Goal: Information Seeking & Learning: Check status

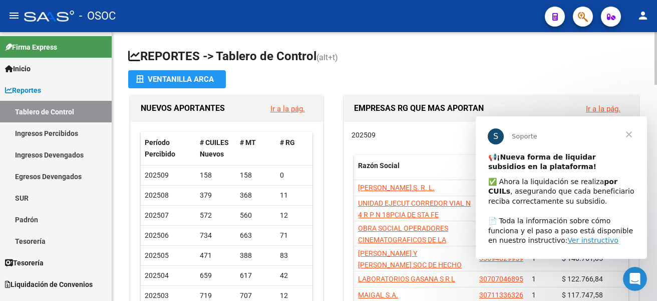
click at [500, 77] on app-file-import-inline "Ventanilla ARCA" at bounding box center [384, 79] width 513 height 18
click at [628, 137] on span "Cerrar" at bounding box center [629, 134] width 36 height 36
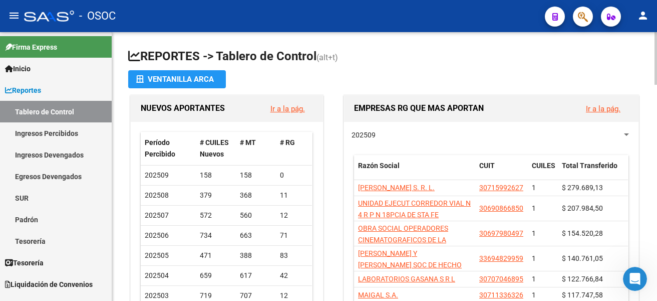
click at [533, 81] on app-file-import-inline "Ventanilla ARCA" at bounding box center [384, 79] width 513 height 18
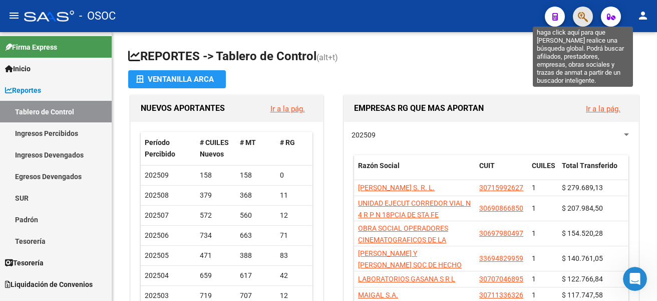
click at [582, 23] on icon "button" at bounding box center [583, 17] width 10 height 12
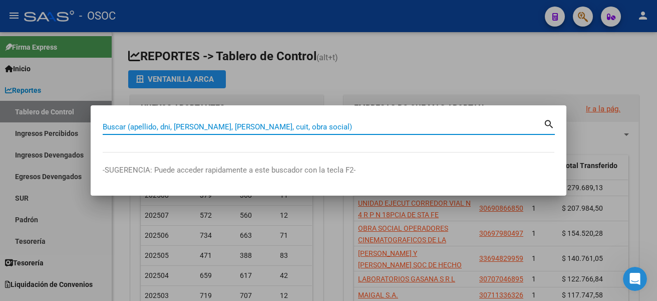
paste input "25237782"
type input "25237782"
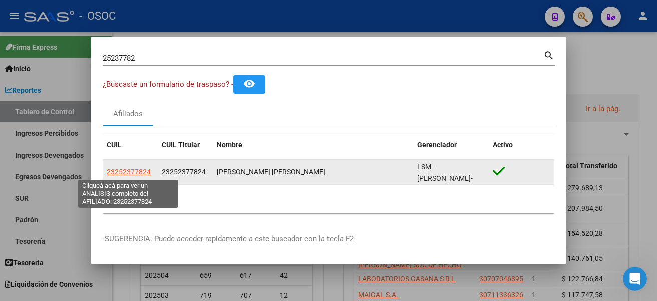
click at [135, 171] on span "23252377824" at bounding box center [129, 171] width 44 height 8
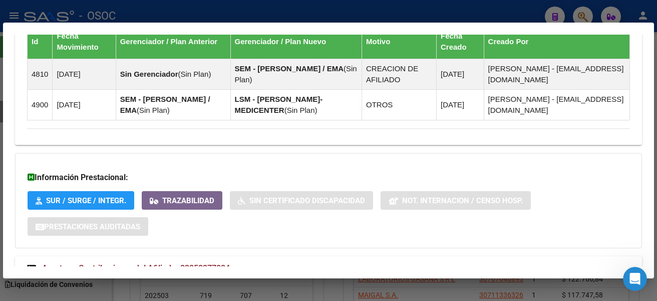
scroll to position [682, 0]
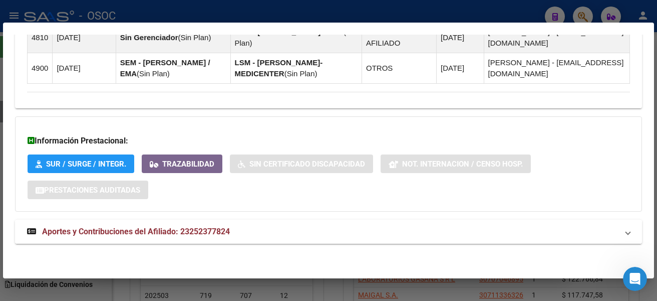
click at [198, 234] on span "Aportes y Contribuciones del Afiliado: 23252377824" at bounding box center [136, 231] width 188 height 10
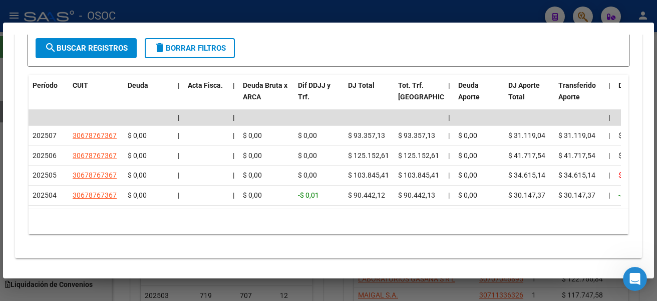
scroll to position [1033, 0]
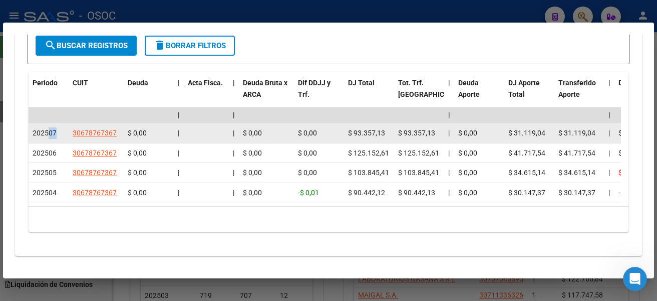
drag, startPoint x: 49, startPoint y: 131, endPoint x: 56, endPoint y: 131, distance: 7.0
click at [56, 131] on span "202507" at bounding box center [45, 133] width 24 height 8
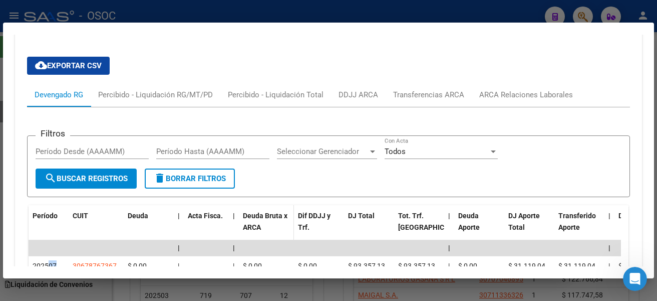
scroll to position [883, 0]
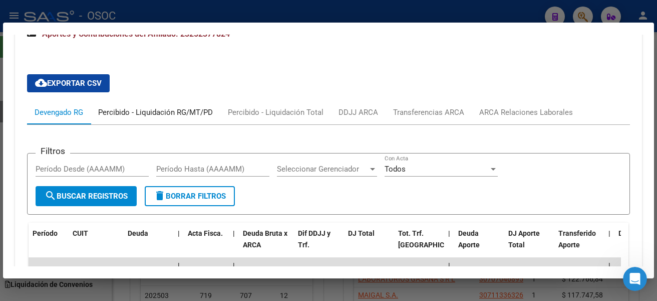
click at [191, 114] on div "Percibido - Liquidación RG/MT/PD" at bounding box center [155, 112] width 115 height 11
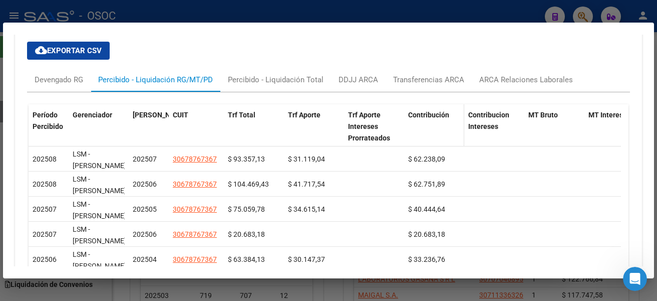
scroll to position [933, 0]
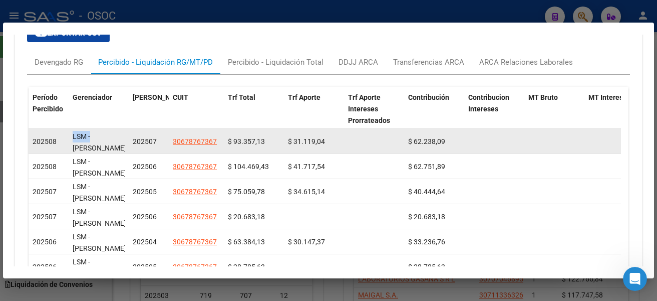
drag, startPoint x: 97, startPoint y: 142, endPoint x: 55, endPoint y: 135, distance: 42.2
click at [55, 135] on div "202508 LSM - [PERSON_NAME]-MEDICENTER 202507 30678767367 $ 93.357,13 $ 31.119,0…" at bounding box center [577, 141] width 1097 height 25
click at [62, 146] on div "202508" at bounding box center [49, 142] width 32 height 12
drag, startPoint x: 232, startPoint y: 144, endPoint x: 259, endPoint y: 140, distance: 27.8
click at [259, 140] on span "$ 93.357,13" at bounding box center [246, 141] width 37 height 8
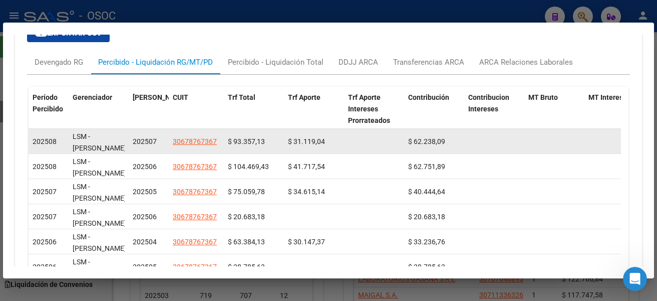
drag, startPoint x: 372, startPoint y: 147, endPoint x: 349, endPoint y: 150, distance: 23.3
click at [372, 147] on datatable-body-cell at bounding box center [374, 141] width 60 height 25
drag, startPoint x: 328, startPoint y: 141, endPoint x: 282, endPoint y: 141, distance: 46.1
click at [282, 141] on div "202508 LSM - [PERSON_NAME]-MEDICENTER 202507 30678767367 $ 93.357,13 $ 31.119,0…" at bounding box center [577, 141] width 1097 height 25
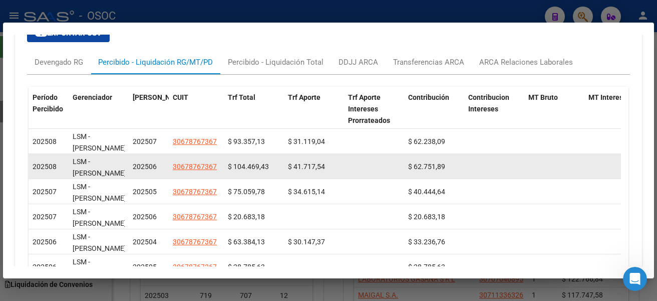
click at [365, 162] on datatable-body-cell at bounding box center [374, 166] width 60 height 25
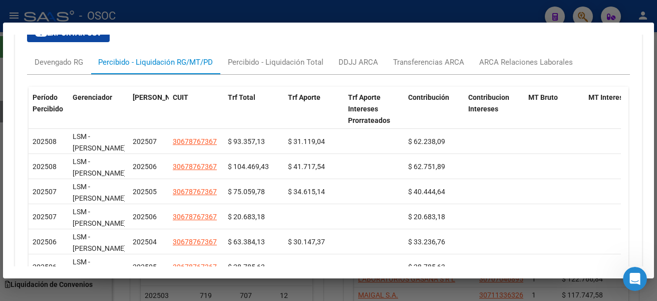
click at [282, 14] on div at bounding box center [328, 150] width 657 height 301
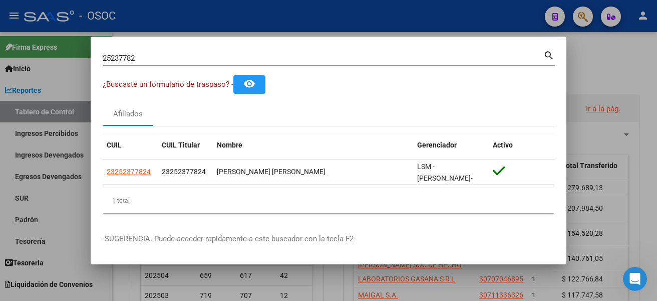
click at [361, 27] on div at bounding box center [328, 150] width 657 height 301
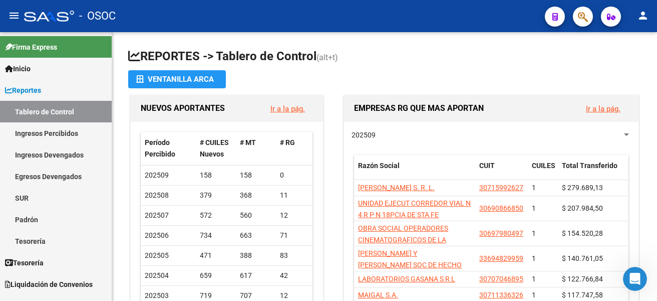
drag, startPoint x: 589, startPoint y: 26, endPoint x: 578, endPoint y: 22, distance: 11.6
click at [587, 26] on div at bounding box center [579, 16] width 28 height 21
click at [584, 10] on span "button" at bounding box center [583, 17] width 10 height 21
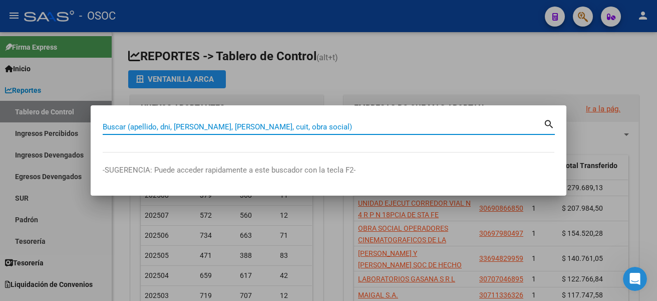
click at [224, 130] on input "Buscar (apellido, dni, [PERSON_NAME], [PERSON_NAME], cuit, obra social)" at bounding box center [323, 126] width 441 height 9
paste input "26007502"
type input "26007502"
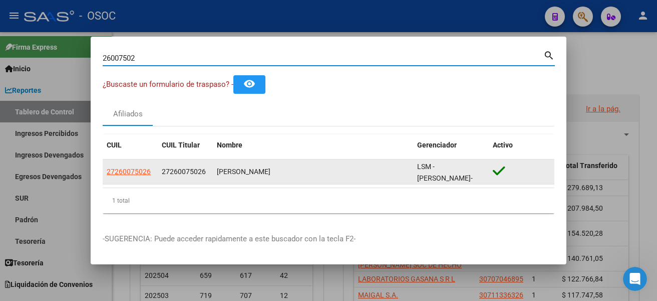
click at [137, 173] on span "27260075026" at bounding box center [129, 171] width 44 height 8
type textarea "27260075026"
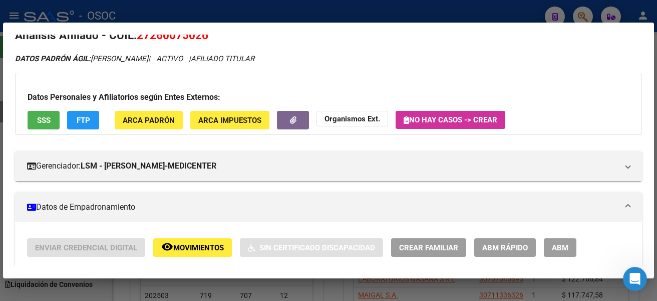
scroll to position [0, 0]
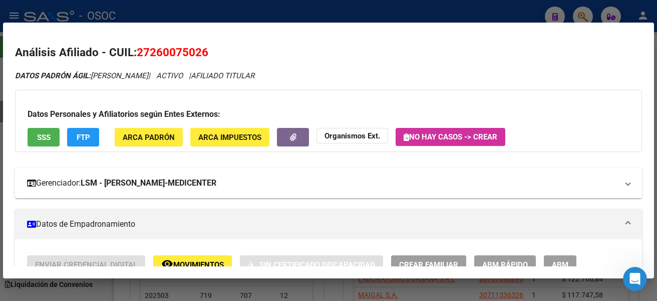
click at [623, 181] on mat-expansion-panel-header "Gerenciador: LSM - [PERSON_NAME]-MEDICENTER" at bounding box center [328, 183] width 627 height 30
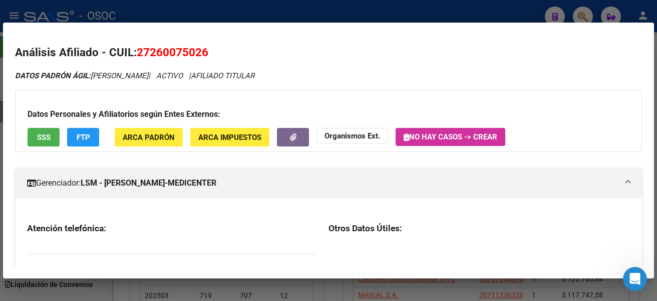
click at [616, 185] on span "Gerenciador: LSM - [PERSON_NAME]-MEDICENTER" at bounding box center [326, 183] width 599 height 12
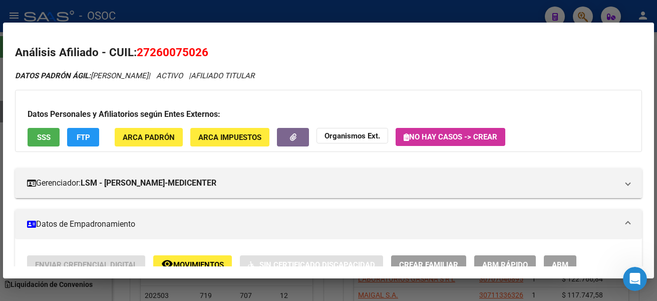
click at [81, 135] on span "FTP" at bounding box center [84, 137] width 14 height 9
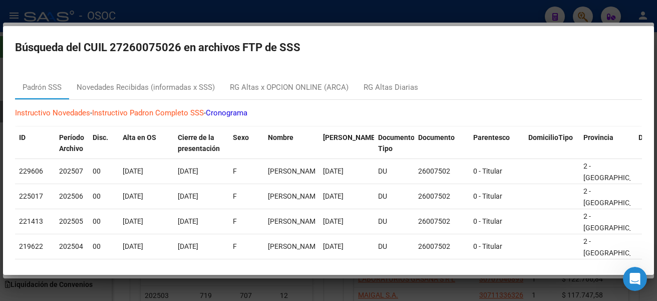
click at [402, 19] on div at bounding box center [328, 150] width 657 height 301
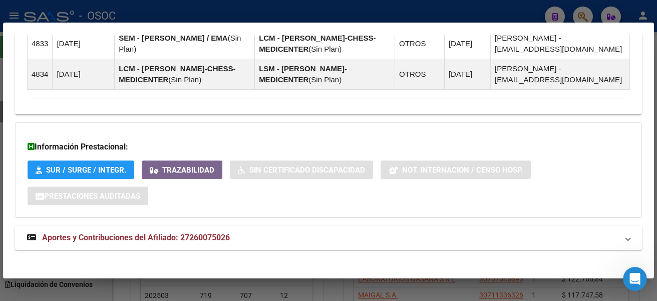
scroll to position [712, 0]
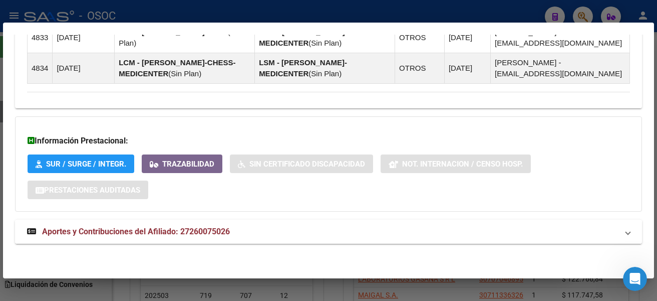
click at [211, 234] on span "Aportes y Contribuciones del Afiliado: 27260075026" at bounding box center [136, 231] width 188 height 10
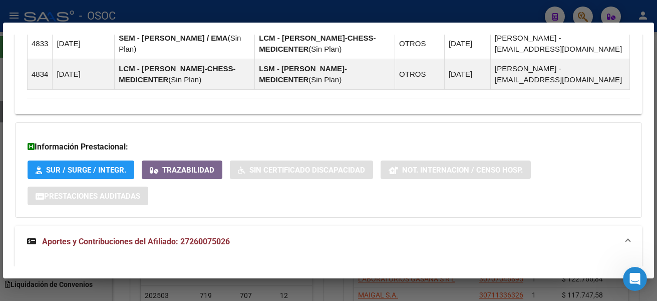
scroll to position [605, 0]
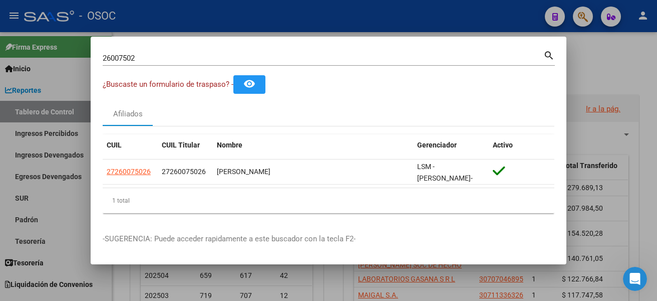
click at [355, 28] on div at bounding box center [328, 150] width 657 height 301
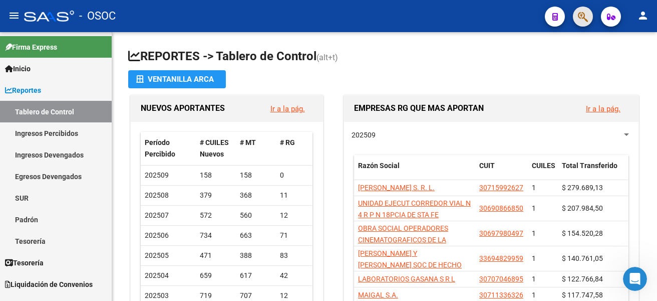
click at [579, 9] on span "button" at bounding box center [583, 17] width 10 height 21
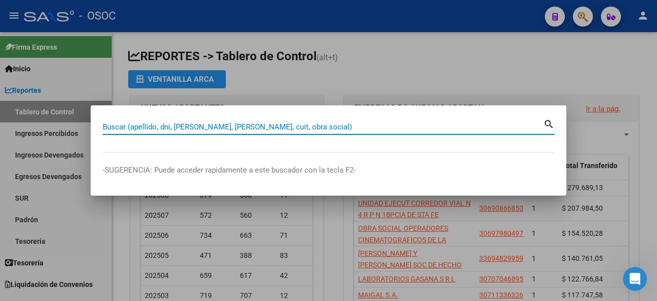
paste input "39372277"
type input "39372277"
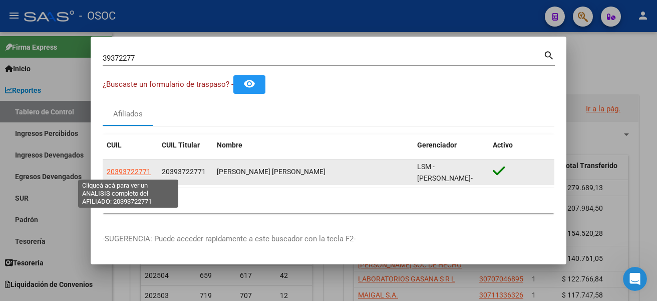
click at [132, 172] on span "20393722771" at bounding box center [129, 171] width 44 height 8
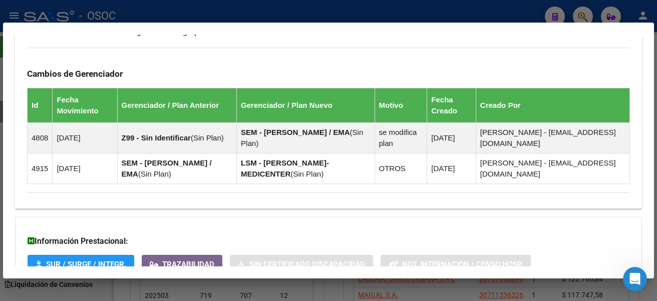
scroll to position [682, 0]
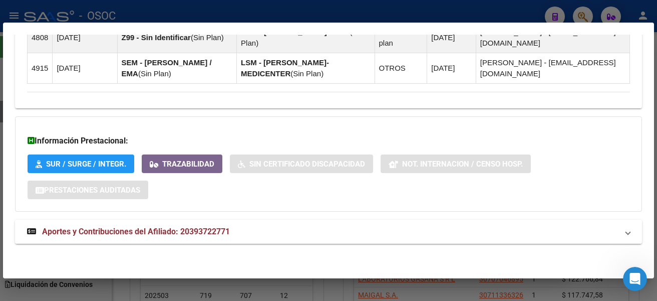
click at [180, 227] on span "Aportes y Contribuciones del Afiliado: 20393722771" at bounding box center [136, 231] width 188 height 10
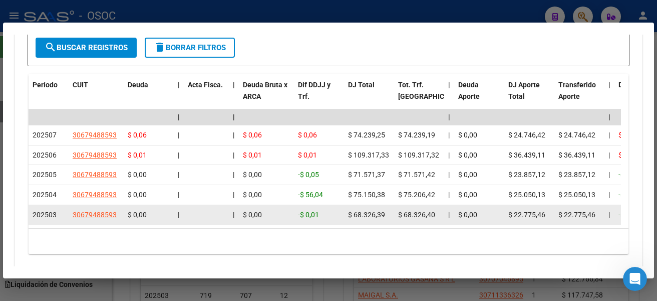
scroll to position [1032, 0]
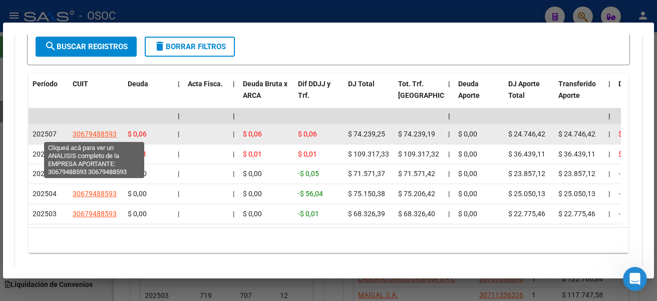
click at [93, 135] on span "30679488593" at bounding box center [95, 134] width 44 height 8
type textarea "30679488593"
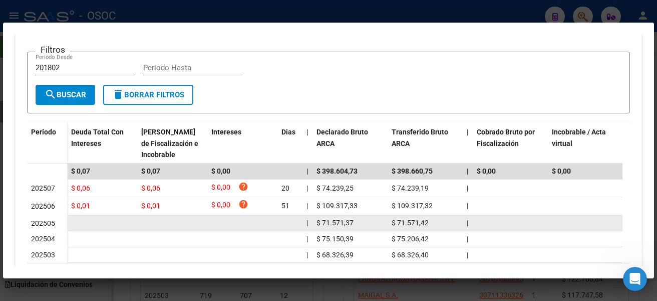
scroll to position [250, 0]
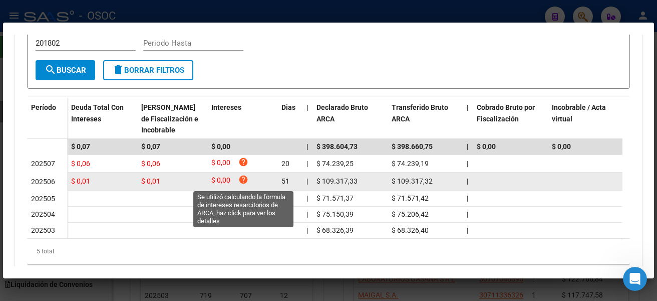
click at [243, 180] on icon "help" at bounding box center [243, 179] width 10 height 10
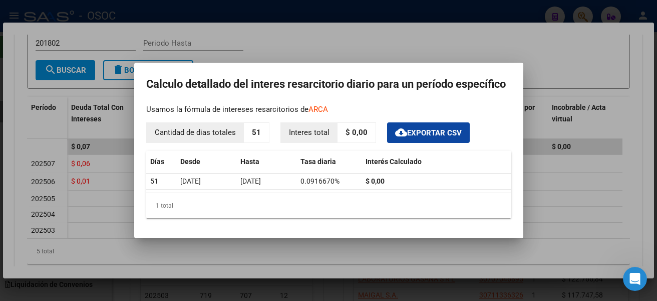
click at [366, 247] on div at bounding box center [328, 150] width 657 height 301
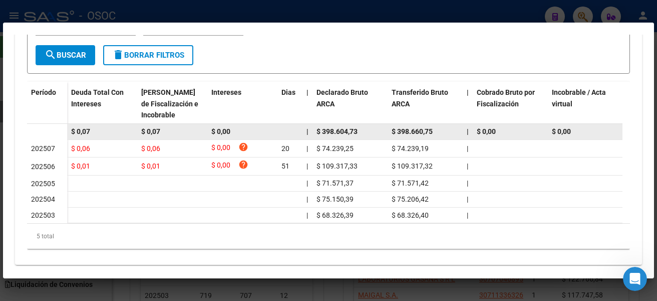
scroll to position [284, 0]
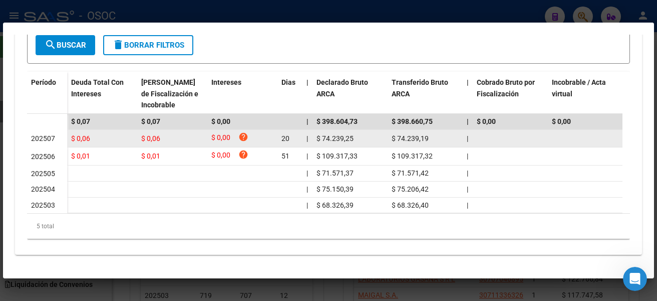
drag, startPoint x: 343, startPoint y: 198, endPoint x: 312, endPoint y: 128, distance: 76.7
click at [312, 128] on datatable-scroller "$ 0,07 $ 0,07 $ 0,00 | $ 398.604,73 $ 398.660,75 | $ 0,00 $ 0,00 | $ 56,09 | $ …" at bounding box center [325, 164] width 596 height 100
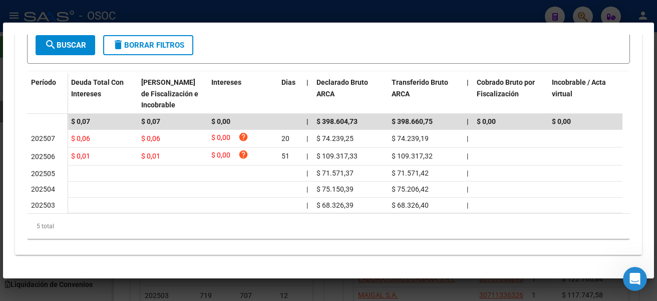
click at [407, 285] on div at bounding box center [328, 150] width 657 height 301
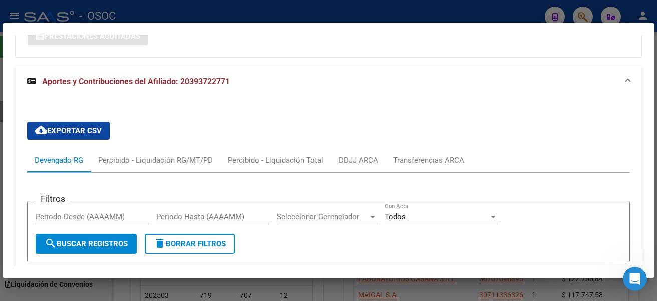
scroll to position [832, 0]
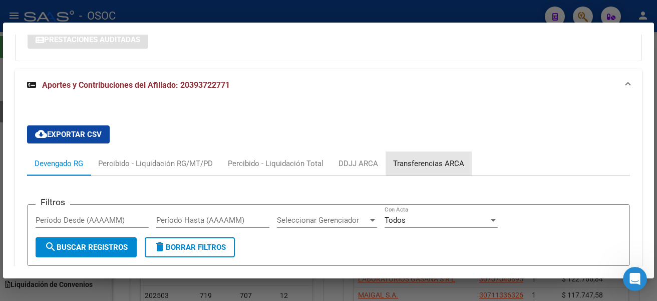
click at [430, 163] on div "Transferencias ARCA" at bounding box center [428, 163] width 71 height 11
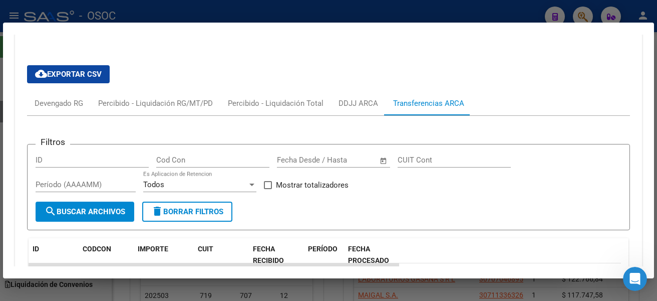
scroll to position [882, 0]
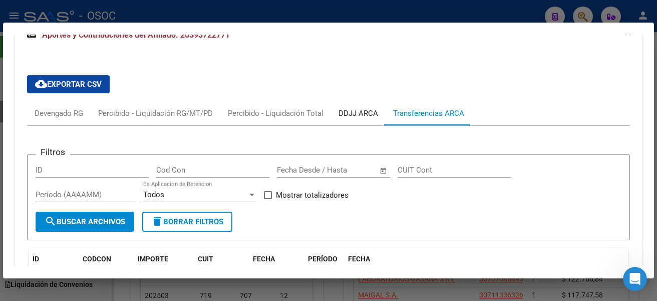
click at [357, 118] on div "DDJJ ARCA" at bounding box center [359, 113] width 40 height 11
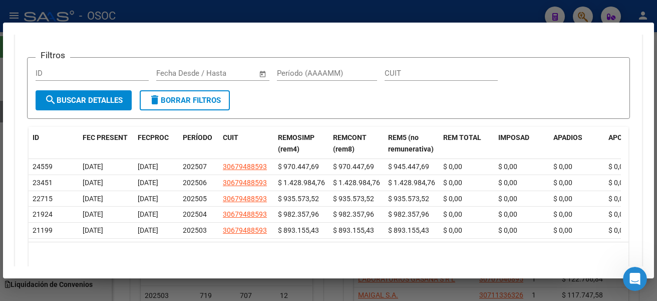
scroll to position [1020, 0]
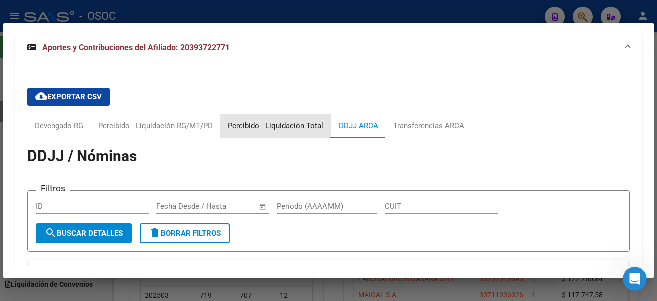
click at [284, 135] on div "Percibido - Liquidación Total" at bounding box center [275, 126] width 111 height 24
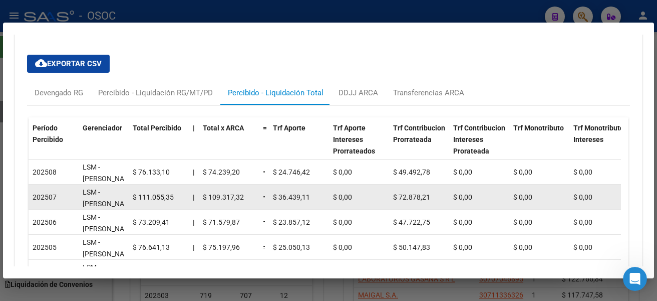
scroll to position [920, 0]
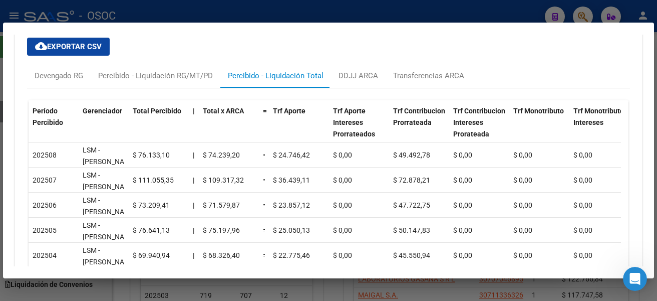
click at [301, 18] on div at bounding box center [328, 150] width 657 height 301
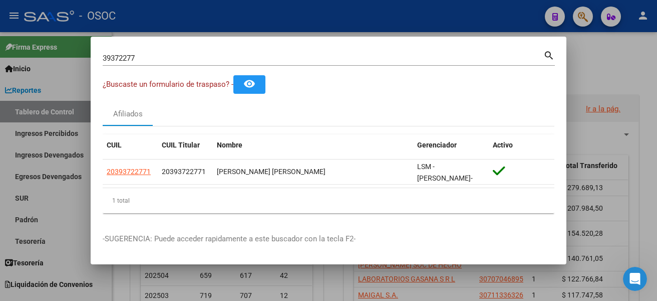
click at [295, 29] on div at bounding box center [328, 150] width 657 height 301
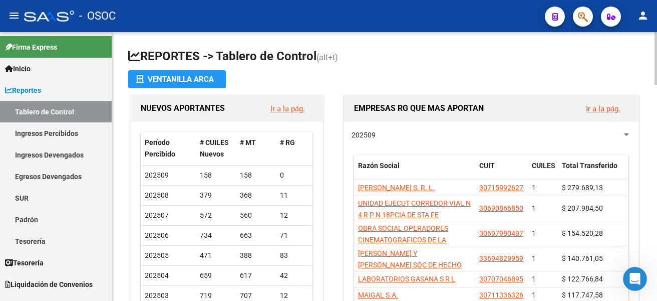
click at [638, 76] on app-file-import-inline "Ventanilla ARCA" at bounding box center [384, 79] width 513 height 18
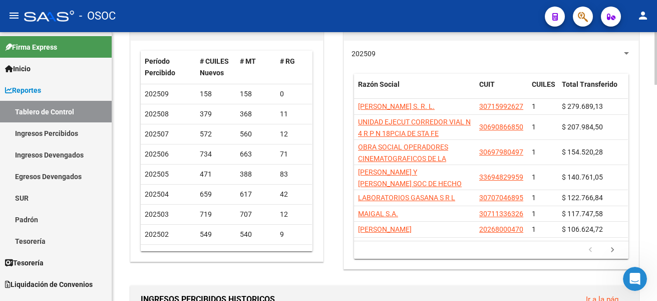
scroll to position [50, 0]
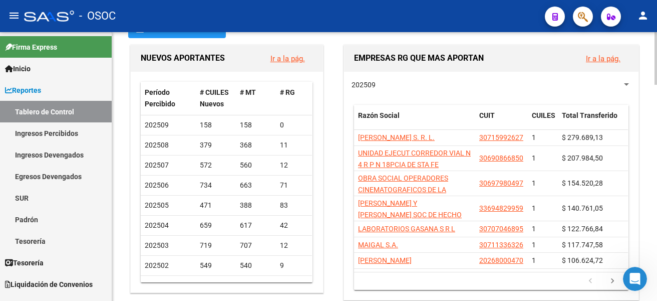
click at [503, 33] on app-file-import-inline "Ventanilla ARCA" at bounding box center [384, 29] width 513 height 18
